Goal: Task Accomplishment & Management: Complete application form

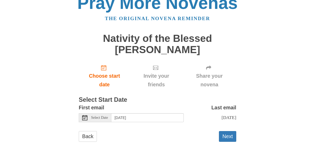
scroll to position [15, 0]
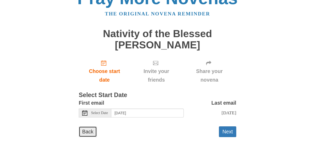
click at [88, 130] on link "Back" at bounding box center [88, 132] width 18 height 11
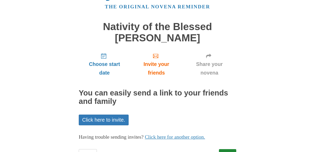
scroll to position [45, 0]
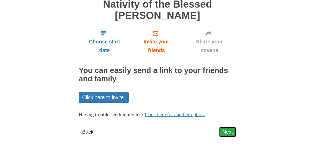
click at [223, 130] on link "Next" at bounding box center [227, 132] width 17 height 11
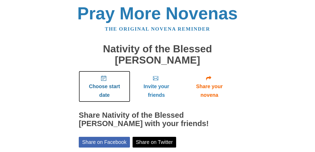
click at [103, 85] on span "Choose start date" at bounding box center [104, 90] width 41 height 17
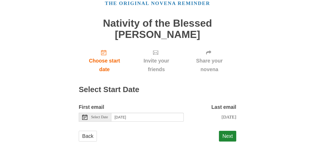
scroll to position [30, 0]
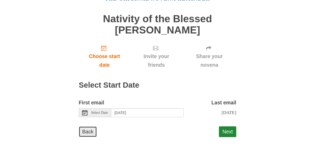
click at [90, 131] on link "Back" at bounding box center [88, 132] width 18 height 11
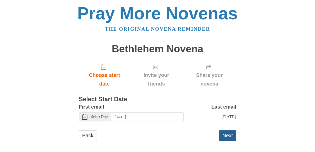
click at [226, 136] on button "Next" at bounding box center [227, 136] width 17 height 11
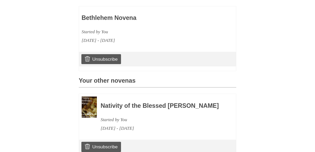
scroll to position [158, 0]
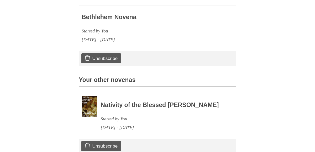
click at [87, 106] on img at bounding box center [89, 106] width 15 height 21
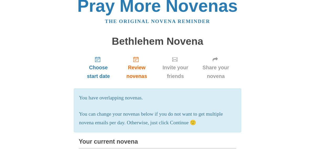
scroll to position [7, 0]
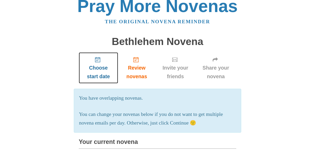
click at [97, 65] on span "Choose start date" at bounding box center [98, 72] width 29 height 17
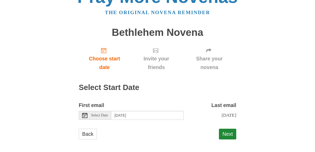
scroll to position [19, 0]
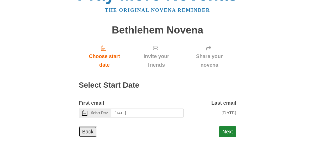
click at [89, 131] on link "Back" at bounding box center [88, 132] width 18 height 11
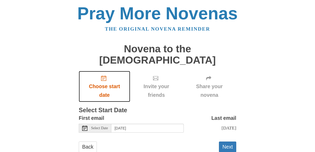
click at [104, 82] on span "Choose start date" at bounding box center [104, 90] width 41 height 17
click at [96, 127] on span "Select Date" at bounding box center [99, 129] width 17 height 4
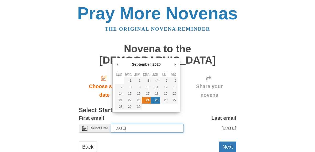
type input "Wednesday, September 24th"
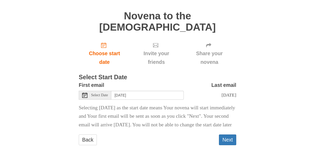
scroll to position [34, 0]
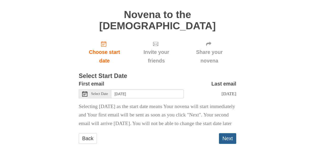
click at [228, 135] on button "Next" at bounding box center [227, 138] width 17 height 11
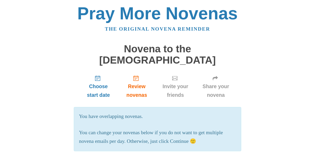
click at [187, 129] on p "You can change your novenas below if you do not want to get multiple novena ema…" at bounding box center [157, 137] width 157 height 17
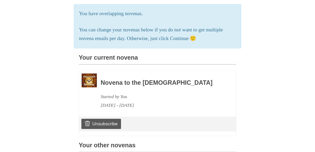
scroll to position [104, 0]
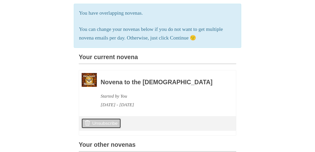
click at [107, 118] on link "Unsubscribe" at bounding box center [101, 123] width 40 height 10
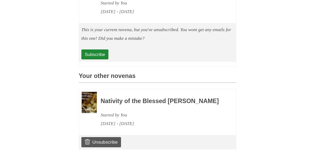
scroll to position [222, 0]
